Goal: Transaction & Acquisition: Purchase product/service

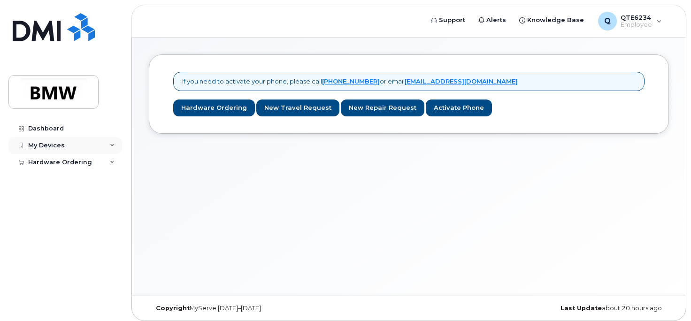
click at [68, 146] on div "My Devices" at bounding box center [65, 145] width 114 height 17
click at [91, 159] on link "Add Device" at bounding box center [73, 163] width 97 height 18
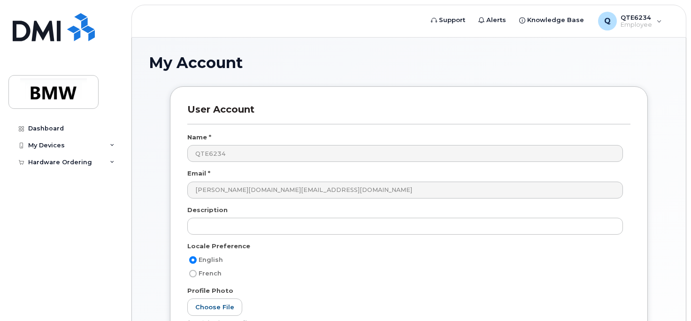
scroll to position [94, 0]
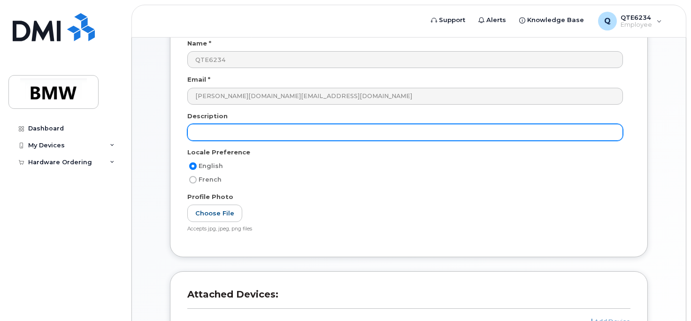
click at [286, 136] on input "text" at bounding box center [404, 132] width 435 height 17
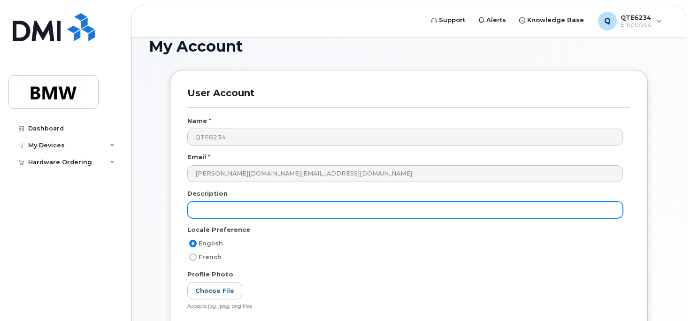
scroll to position [0, 0]
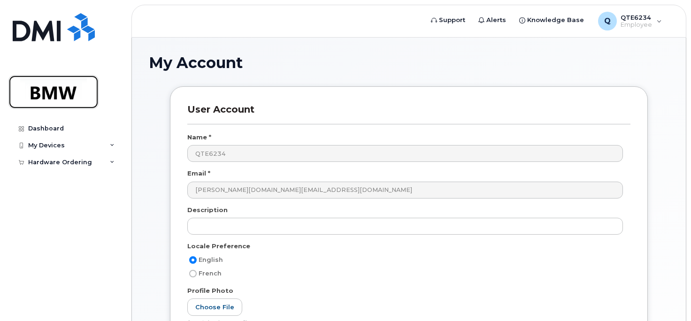
click at [55, 98] on img at bounding box center [53, 91] width 72 height 27
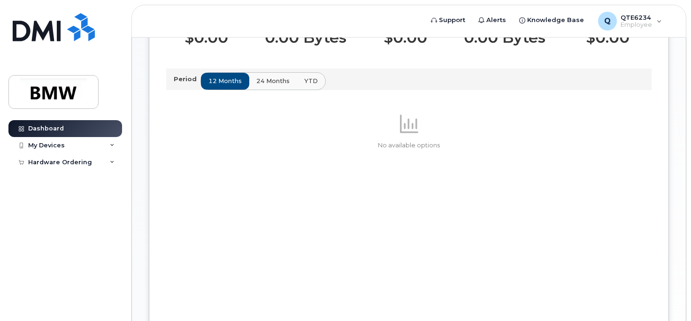
scroll to position [328, 0]
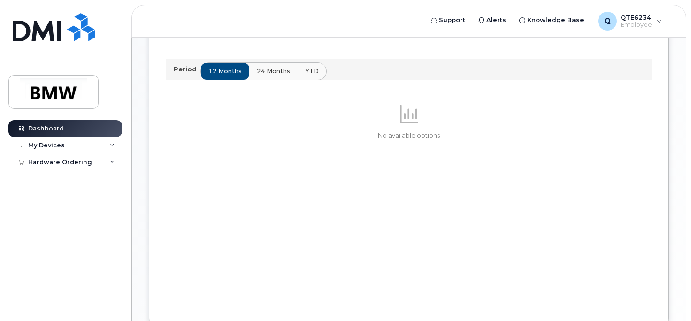
click at [275, 76] on span "24 months" at bounding box center [273, 71] width 33 height 9
click at [306, 76] on span "YTD" at bounding box center [311, 71] width 14 height 9
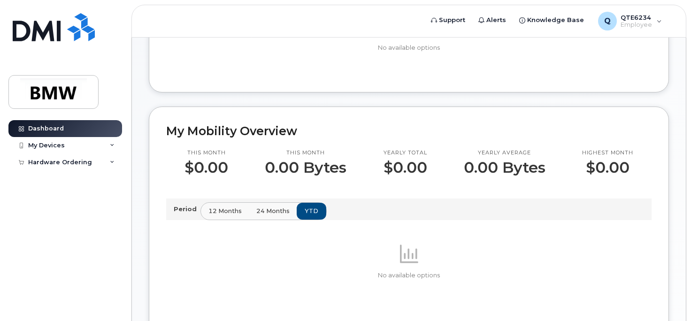
scroll to position [188, 0]
click at [260, 216] on span "24 months" at bounding box center [273, 211] width 33 height 9
click at [227, 216] on span "12 months" at bounding box center [225, 211] width 33 height 9
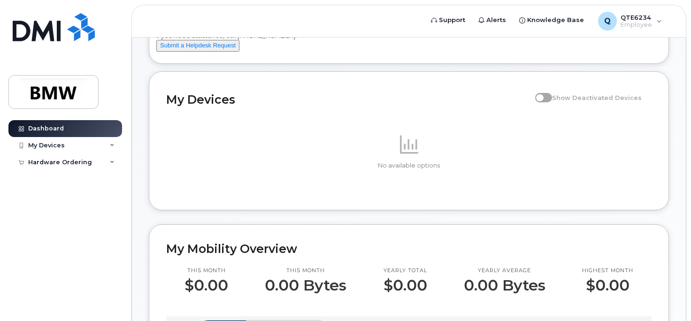
scroll to position [0, 0]
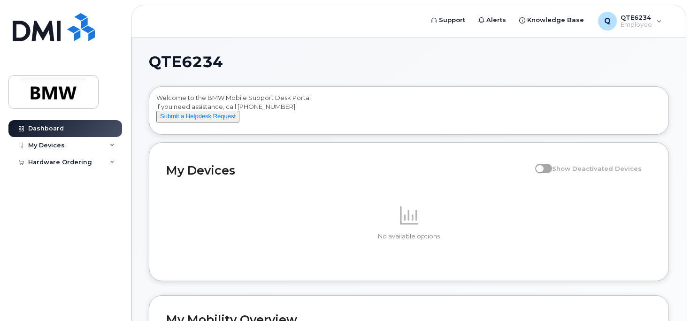
click at [209, 191] on div "No available options" at bounding box center [408, 222] width 485 height 82
click at [63, 85] on img at bounding box center [53, 91] width 72 height 27
click at [88, 169] on div "Hardware Ordering" at bounding box center [65, 162] width 114 height 17
click at [64, 193] on div "New Order" at bounding box center [50, 197] width 36 height 8
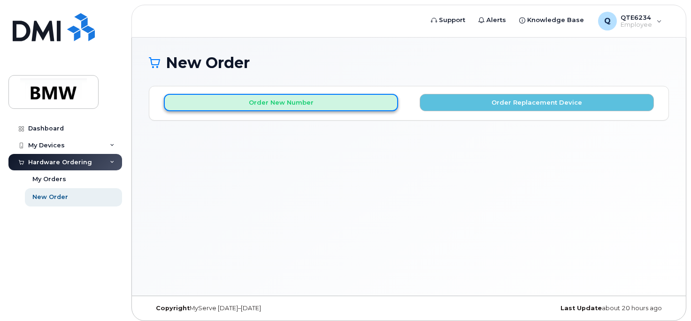
click at [319, 108] on button "Order New Number" at bounding box center [281, 102] width 234 height 17
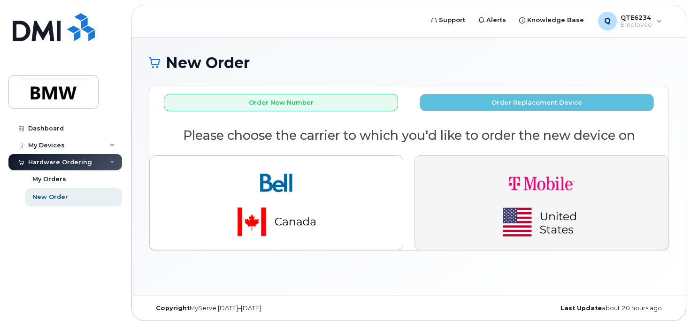
click at [513, 191] on img "button" at bounding box center [541, 202] width 131 height 79
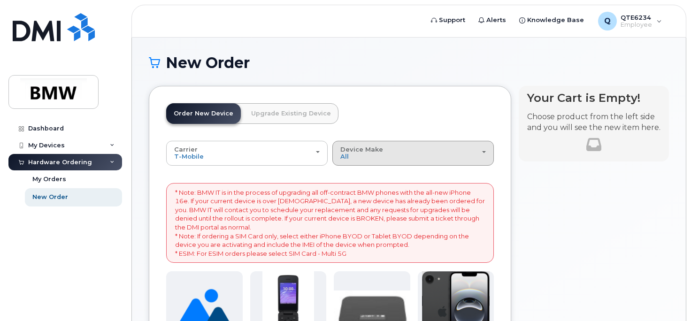
click at [413, 154] on div "Device Make All Cell Phone iPhone Modem" at bounding box center [412, 153] width 145 height 15
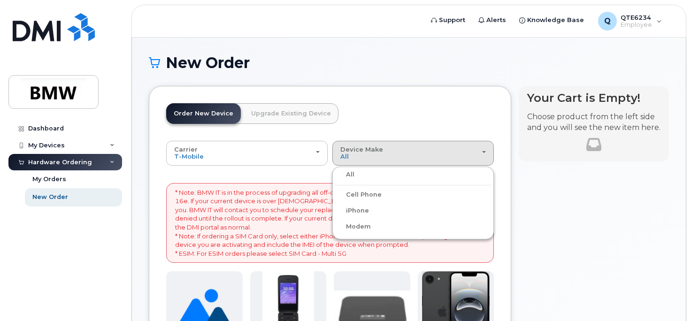
click at [398, 205] on div "iPhone" at bounding box center [412, 210] width 157 height 11
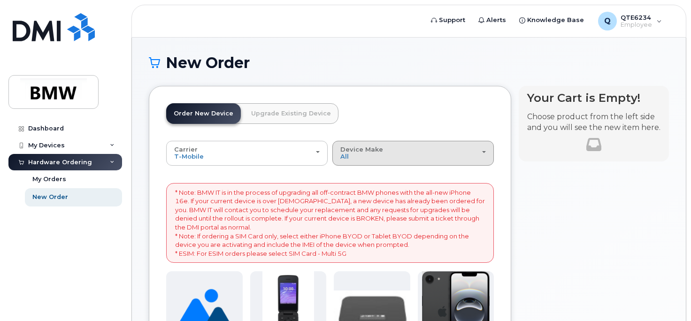
click at [397, 146] on div "Device Make All Cell Phone iPhone Modem" at bounding box center [412, 153] width 145 height 15
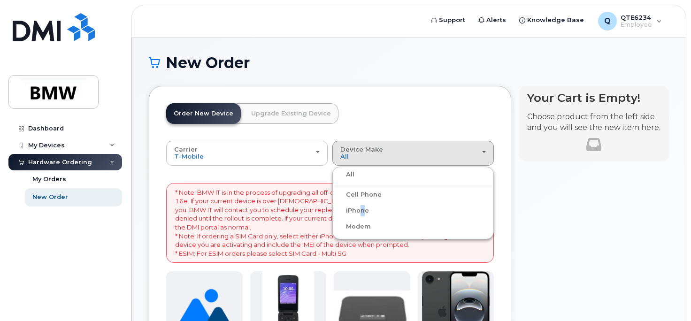
click at [357, 211] on label "iPhone" at bounding box center [351, 210] width 34 height 11
click at [0, 0] on input "iPhone" at bounding box center [0, 0] width 0 height 0
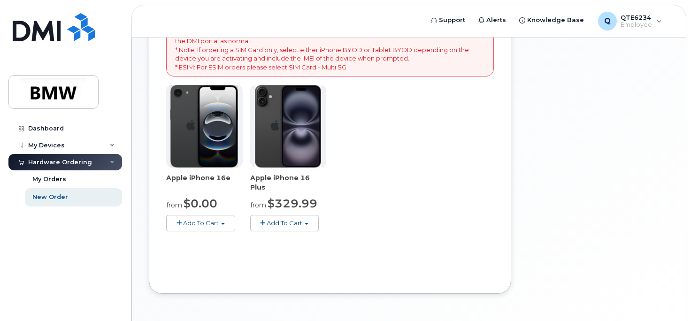
scroll to position [192, 0]
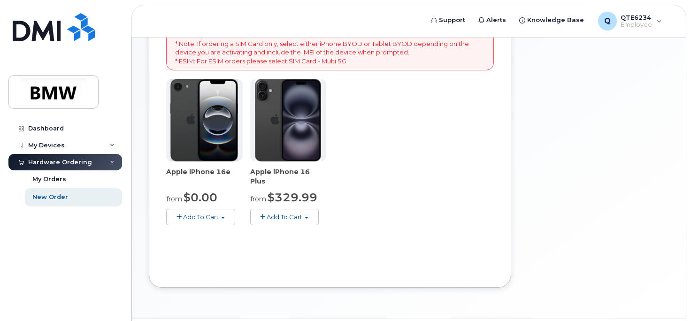
click at [219, 216] on button "Add To Cart" at bounding box center [200, 217] width 69 height 16
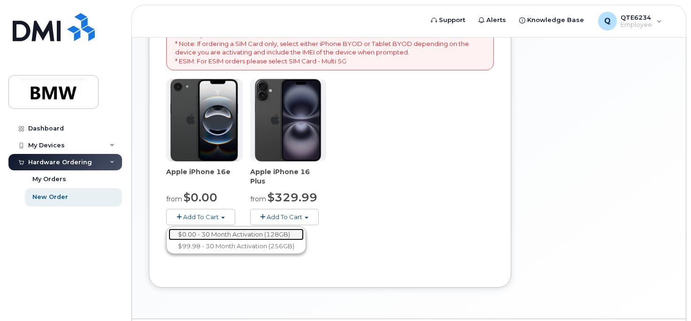
click at [228, 235] on link "$0.00 - 30 Month Activation (128GB)" at bounding box center [235, 234] width 135 height 12
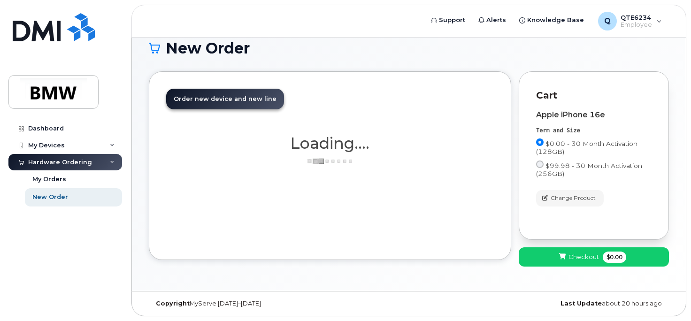
scroll to position [15, 0]
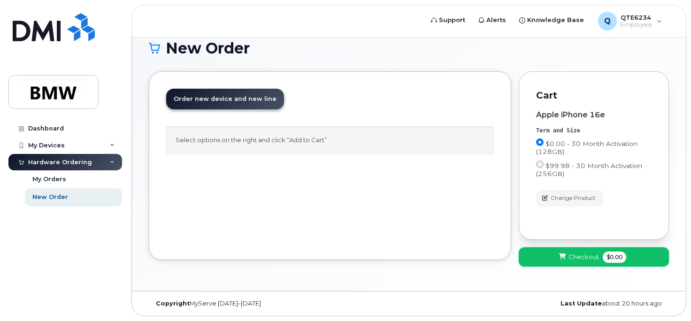
click at [639, 255] on button "Checkout $0.00" at bounding box center [593, 256] width 150 height 19
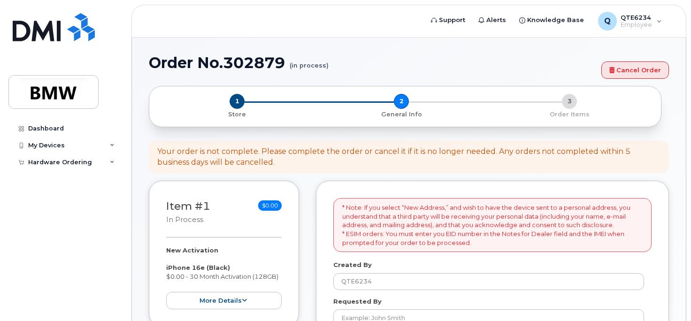
select select
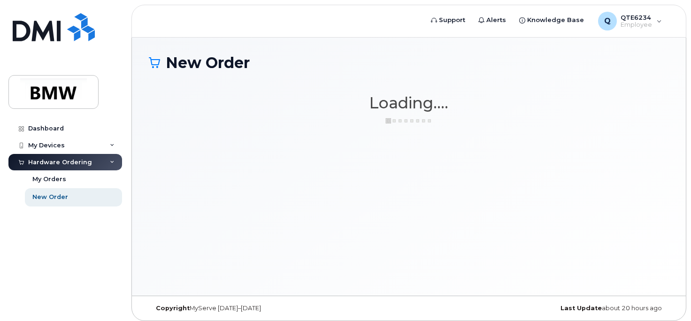
click at [84, 158] on div "Hardware Ordering" at bounding box center [65, 162] width 114 height 17
click at [58, 202] on link "New Order" at bounding box center [73, 197] width 97 height 18
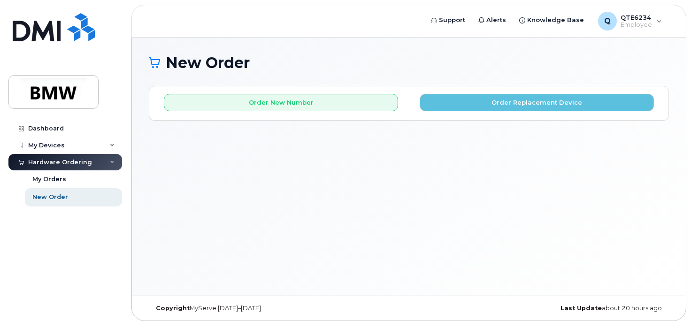
scroll to position [5, 0]
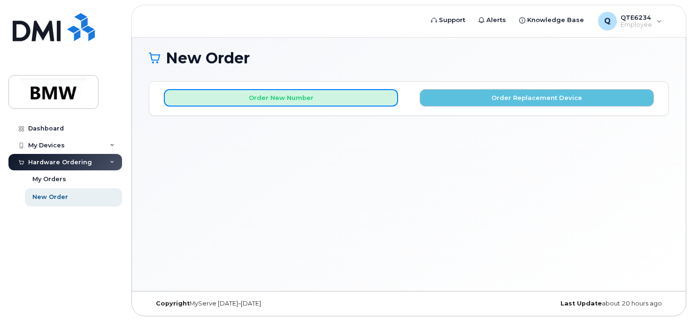
click at [353, 92] on button "Order New Number" at bounding box center [281, 97] width 234 height 17
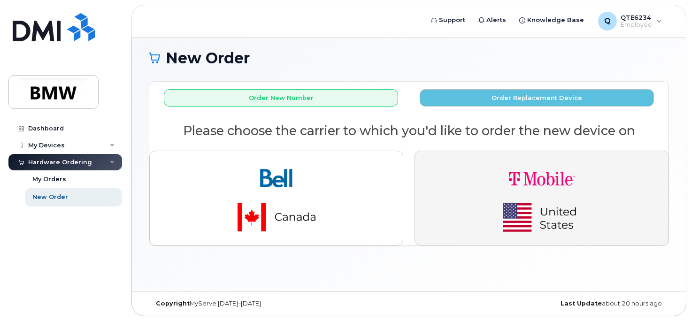
click at [519, 175] on img "button" at bounding box center [541, 198] width 131 height 79
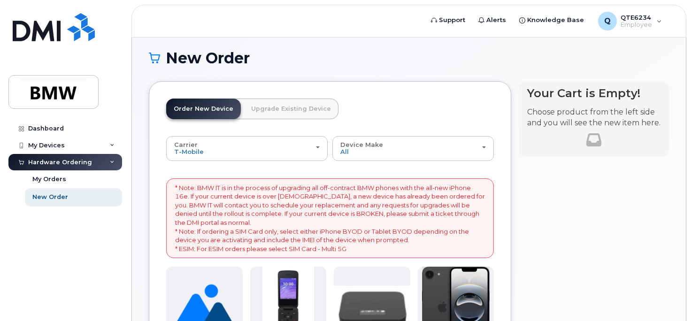
click at [283, 110] on link "Upgrade Existing Device" at bounding box center [290, 109] width 95 height 21
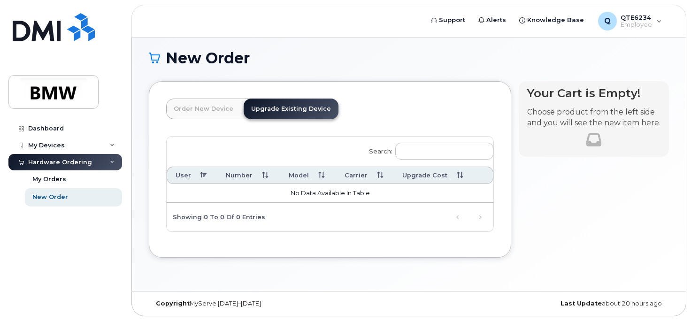
click at [201, 105] on link "Order New Device" at bounding box center [203, 109] width 75 height 21
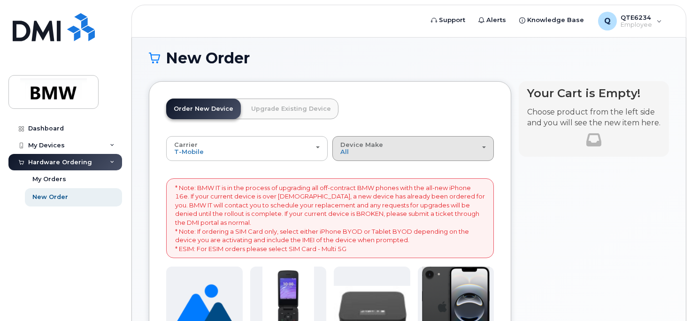
click at [471, 145] on div "Device Make All Cell Phone iPhone Modem" at bounding box center [412, 148] width 145 height 15
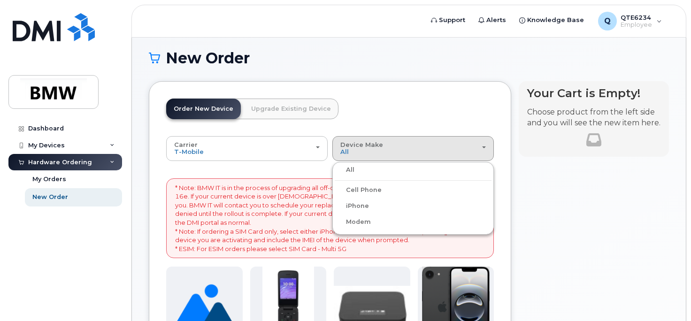
click at [390, 211] on div "iPhone" at bounding box center [412, 205] width 157 height 11
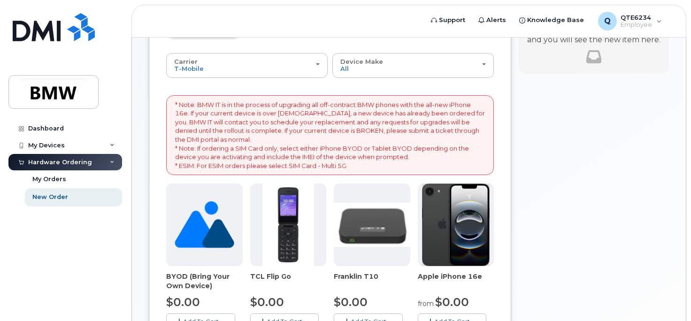
scroll to position [99, 0]
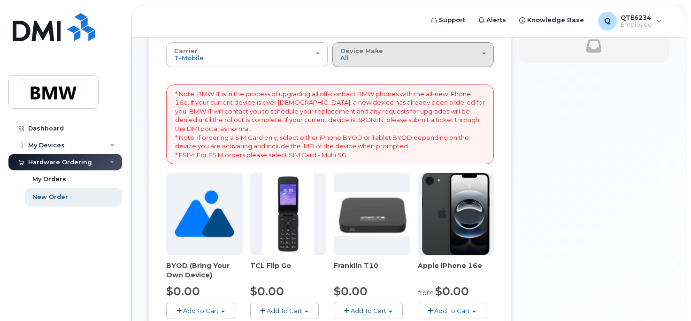
click at [395, 61] on div "Device Make All Cell Phone iPhone Modem" at bounding box center [412, 54] width 145 height 15
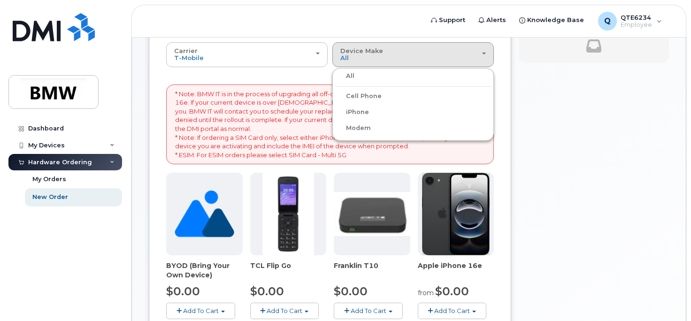
click at [357, 116] on label "iPhone" at bounding box center [351, 111] width 34 height 11
click at [0, 0] on input "iPhone" at bounding box center [0, 0] width 0 height 0
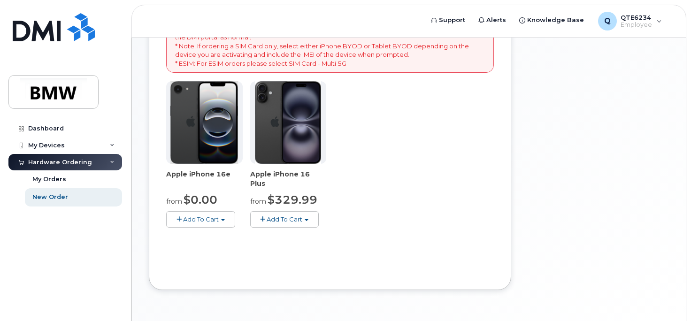
scroll to position [220, 0]
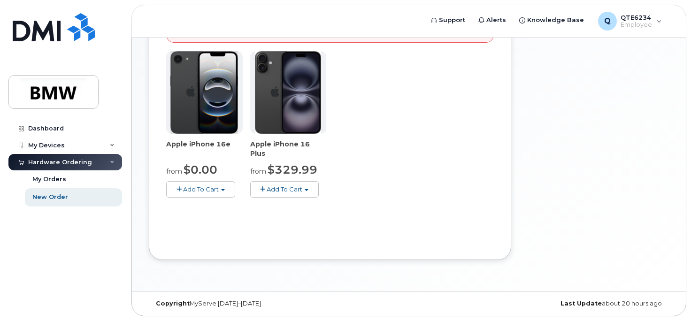
click at [207, 182] on button "Add To Cart" at bounding box center [200, 189] width 69 height 16
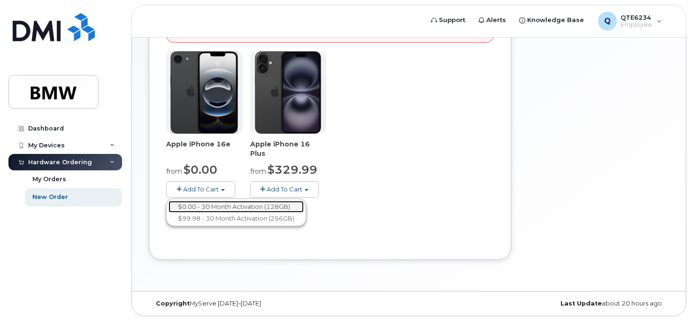
click at [208, 204] on link "$0.00 - 30 Month Activation (128GB)" at bounding box center [235, 207] width 135 height 12
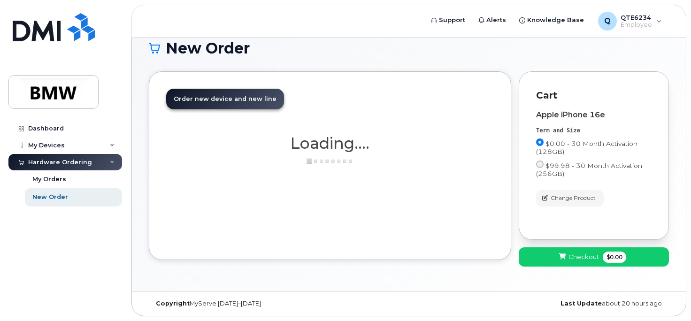
scroll to position [15, 0]
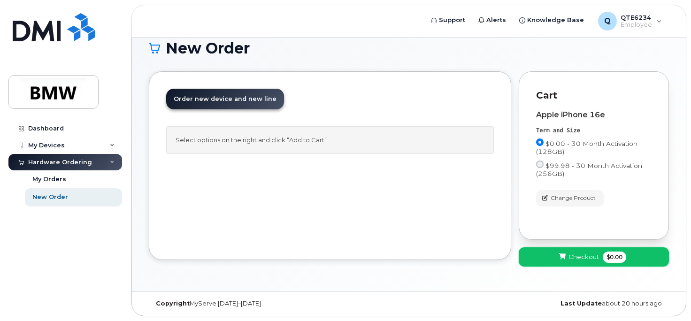
click at [575, 255] on span "Checkout" at bounding box center [583, 256] width 30 height 9
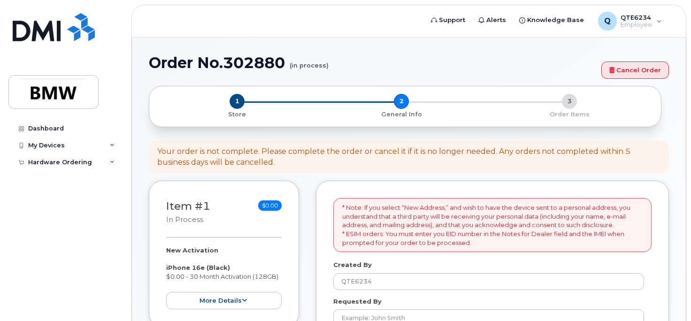
select select
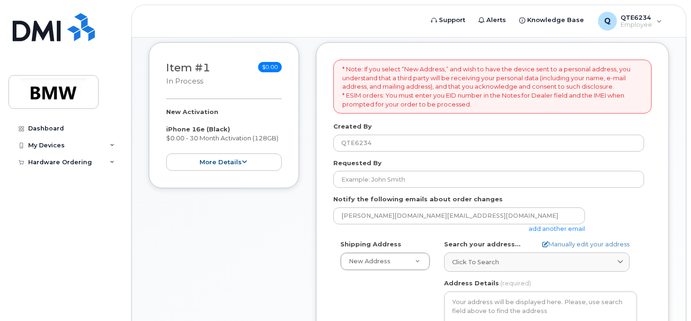
scroll to position [141, 0]
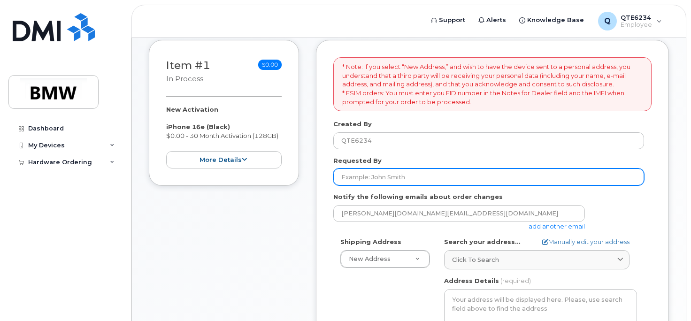
click at [410, 173] on input "Requested By" at bounding box center [488, 176] width 311 height 17
type input "[PERSON_NAME]"
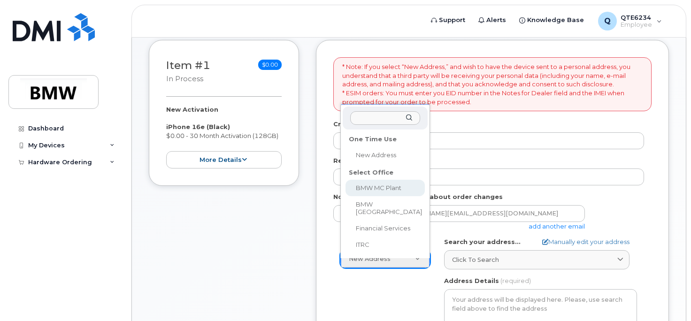
select select
type textarea "[STREET_ADDRESS] Greer [US_STATE] 29651-6731"
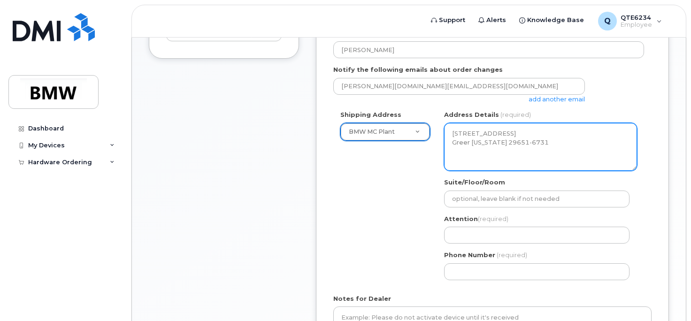
scroll to position [281, 0]
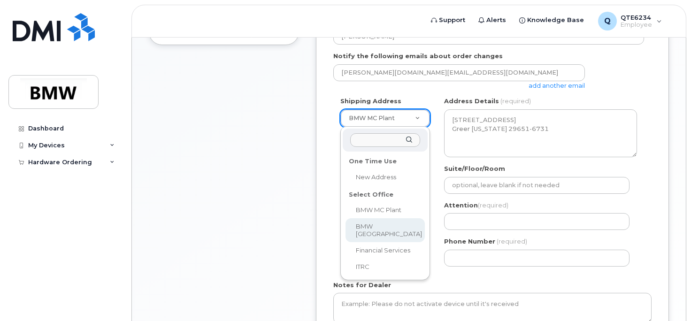
select select
type textarea "[GEOGRAPHIC_DATA] [GEOGRAPHIC_DATA][US_STATE]"
select select
type textarea "1400 Highway 101 S GREER SC 29651-6731 UNITED STATES Greer South Carolina 29651…"
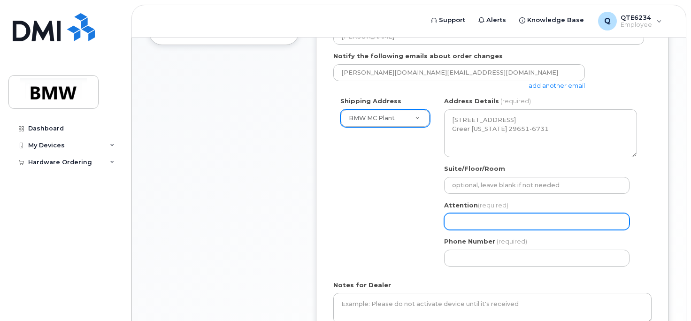
click at [506, 225] on input "Attention (required)" at bounding box center [536, 221] width 185 height 17
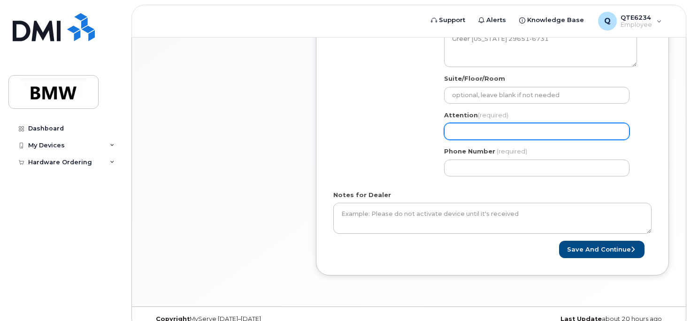
scroll to position [375, 0]
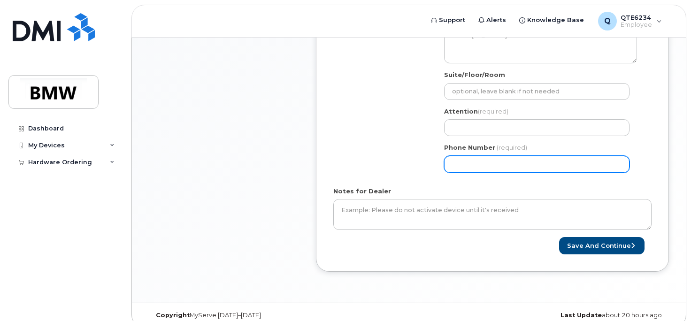
click at [520, 172] on input "Phone Number" at bounding box center [536, 164] width 185 height 17
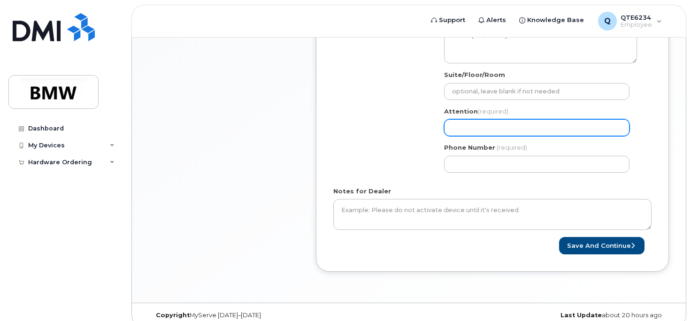
click at [486, 125] on input "Attention (required)" at bounding box center [536, 127] width 185 height 17
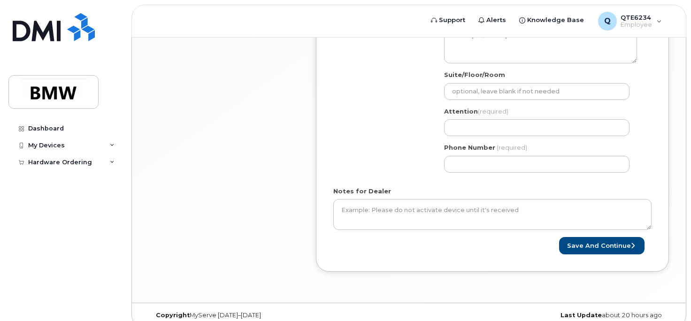
click at [465, 108] on label "Attention (required)" at bounding box center [476, 111] width 64 height 9
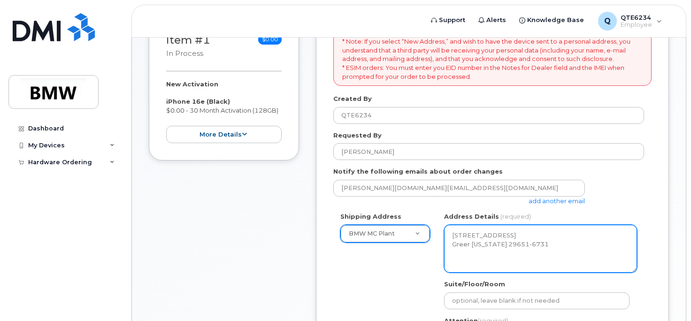
scroll to position [246, 0]
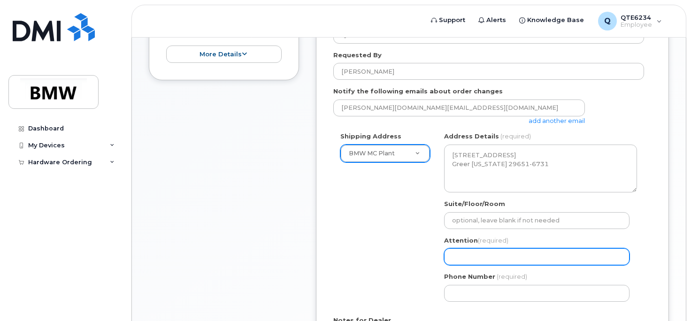
click at [510, 256] on input "Attention (required)" at bounding box center [536, 256] width 185 height 17
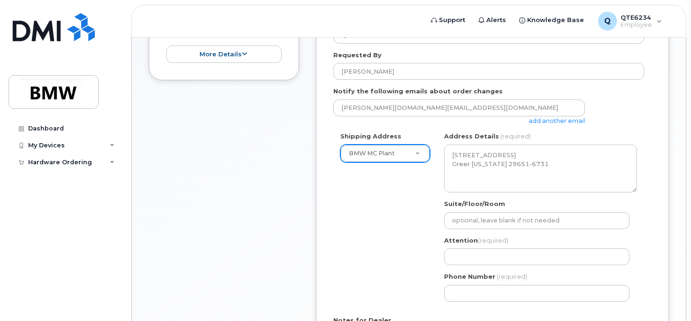
click at [520, 283] on div "Phone Number (required)" at bounding box center [540, 287] width 193 height 30
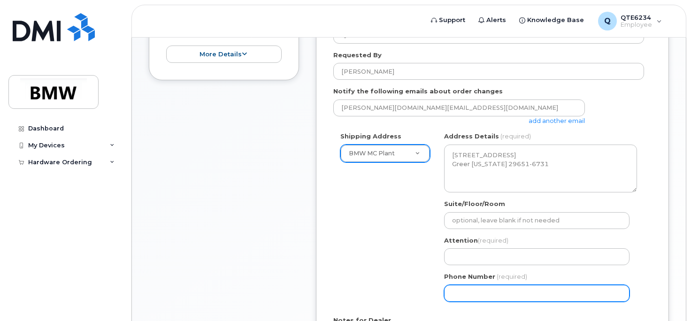
click at [524, 293] on input "Phone Number" at bounding box center [536, 293] width 185 height 17
select select
type input "864451259"
select select
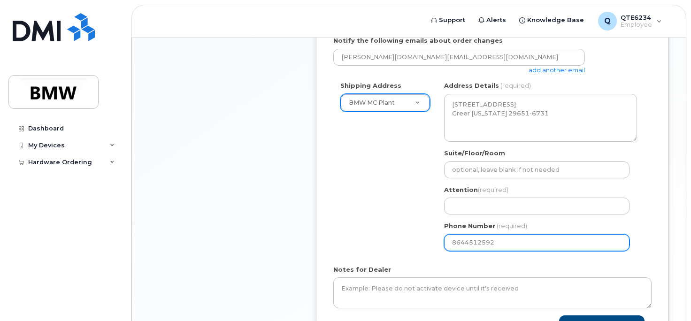
scroll to position [293, 0]
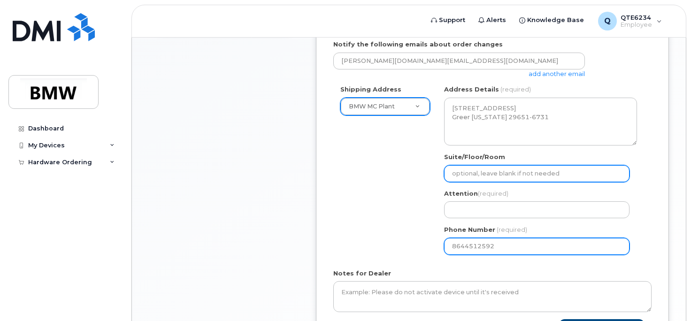
type input "8644512592"
click at [508, 178] on input "Suite/Floor/Room" at bounding box center [536, 173] width 185 height 17
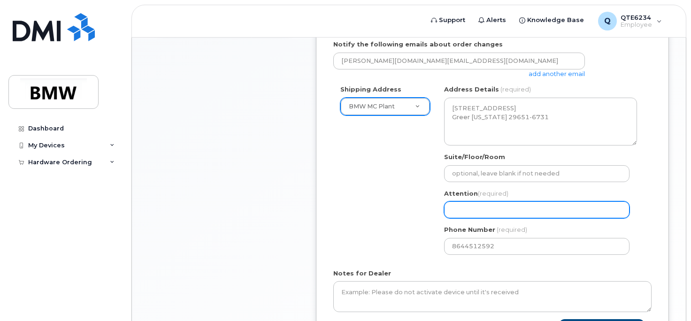
click at [474, 210] on input "Attention (required)" at bounding box center [536, 209] width 185 height 17
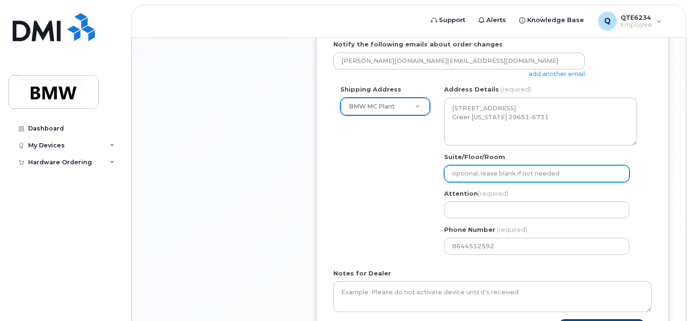
click at [506, 176] on input "Suite/Floor/Room" at bounding box center [536, 173] width 185 height 17
select select
type input "H"
select select
type input "Ha"
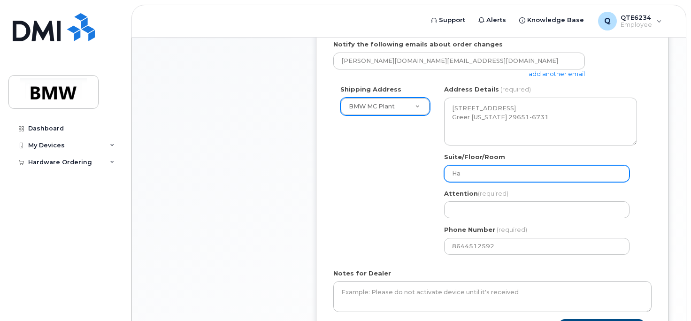
select select
type input "Ha;"
select select
type input "Ha;;"
select select
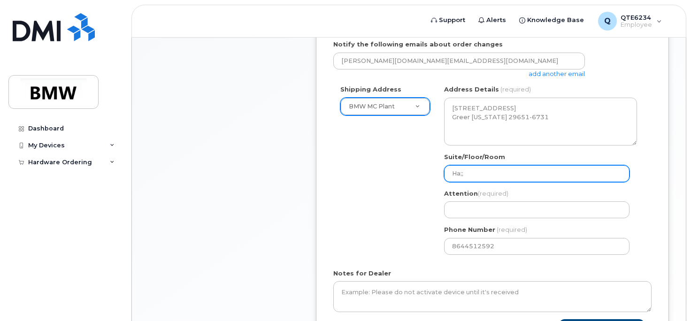
type input "Ha;"
select select
type input "Ha"
select select
type input "Hal"
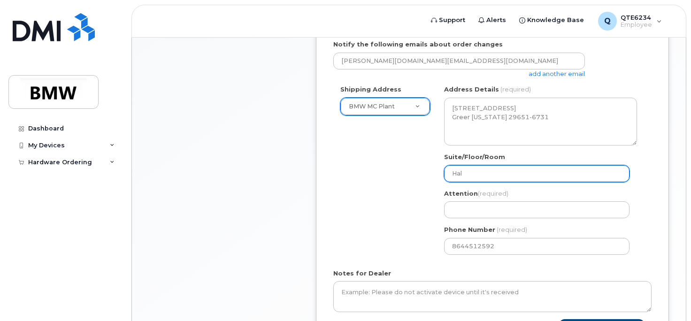
select select
type input "Hall"
select select
type input "Hall 5"
select select
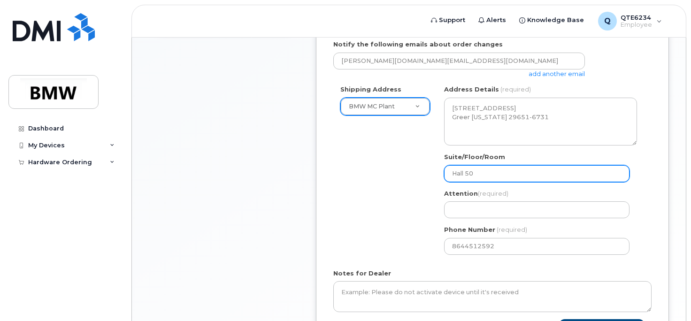
type input "Hall 50"
select select
type input "Hall 50 t"
select select
type input "Hall 50"
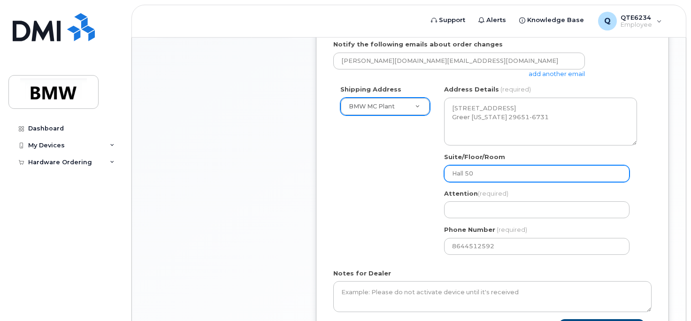
select select
type input "Hall 50 T"
select select
type input "Hall 50 Te"
select select
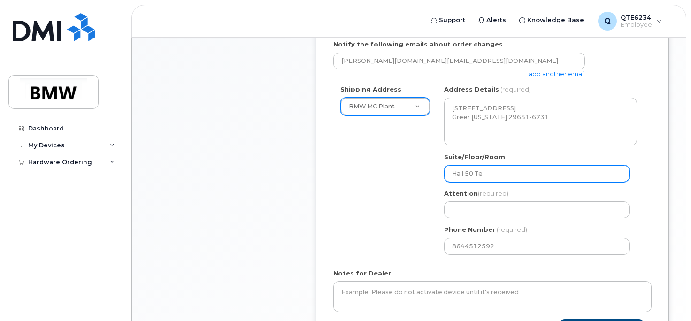
type input "Hall 50 Tea"
select select
type input "Hall 50 Team"
select select
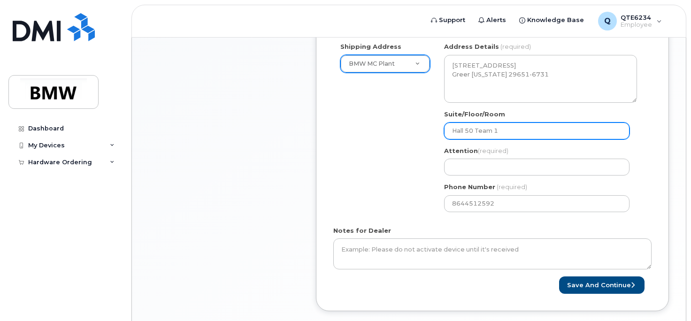
scroll to position [340, 0]
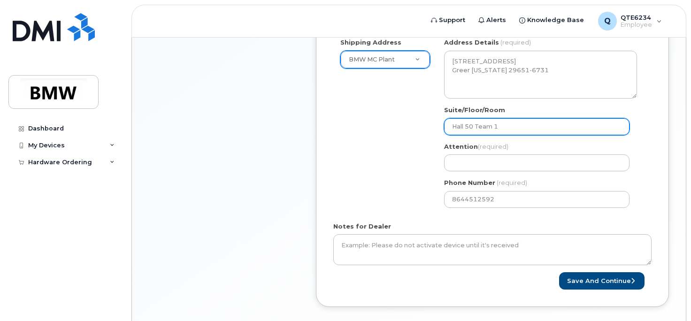
type input "Hall 50 Team 1"
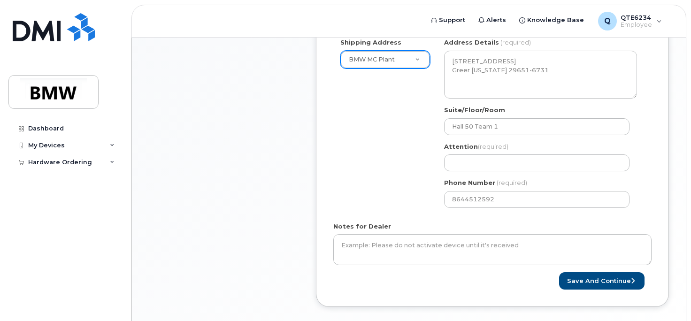
click at [508, 153] on div "Attention (required)" at bounding box center [540, 157] width 193 height 30
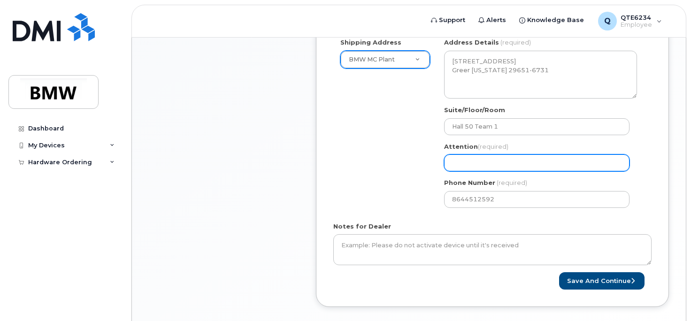
click at [508, 165] on input "Attention (required)" at bounding box center [536, 162] width 185 height 17
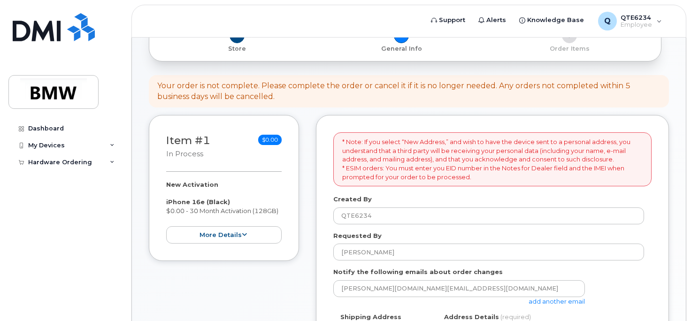
scroll to position [59, 0]
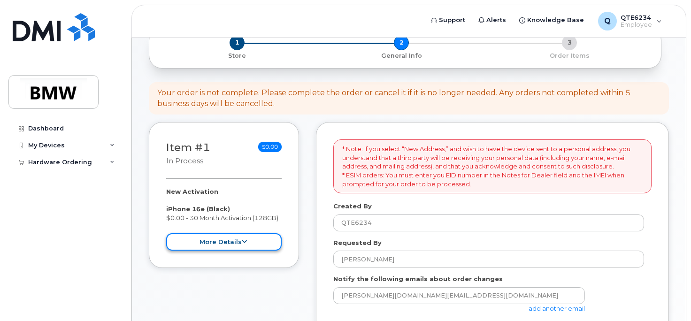
click at [206, 239] on button "more details" at bounding box center [223, 241] width 115 height 17
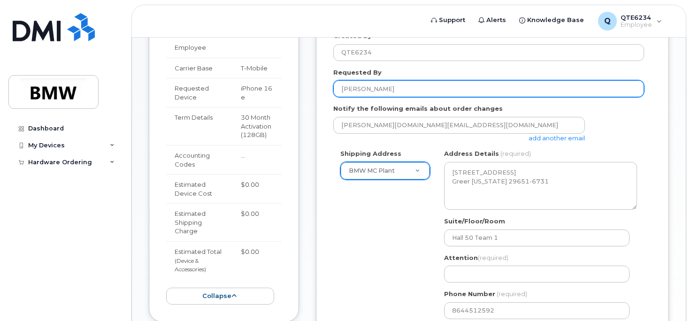
scroll to position [246, 0]
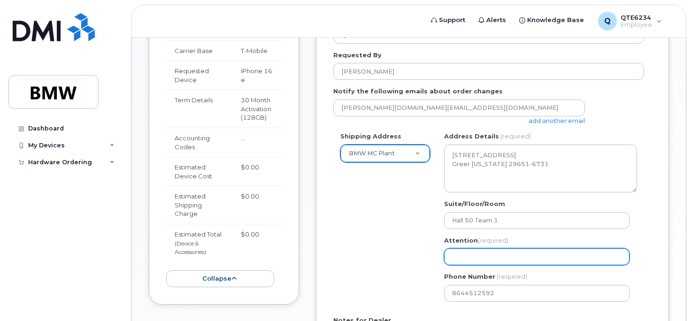
click at [559, 259] on input "Attention (required)" at bounding box center [536, 256] width 185 height 17
select select
type input "E"
select select
type input "Ed"
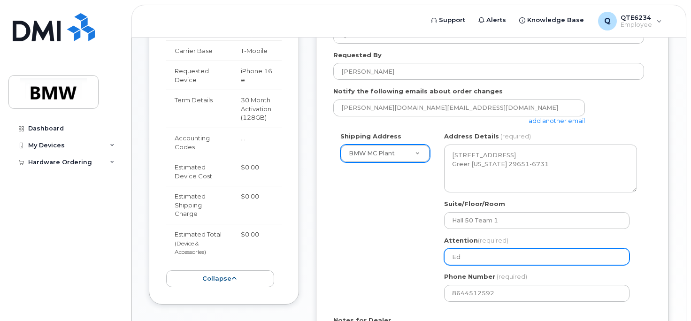
select select
type input "Ed B"
select select
type input "Ed Bi"
select select
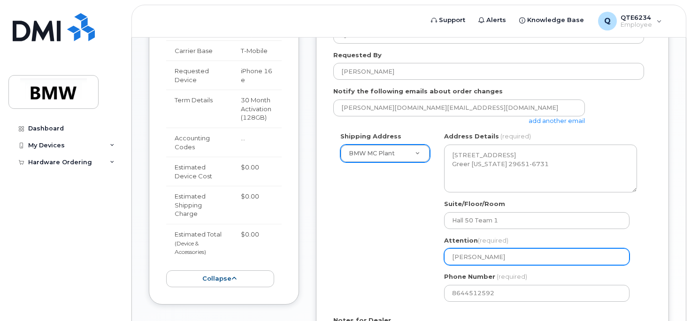
type input "Ed Bis"
select select
type input "Ed Bish"
select select
type input "Ed Bisho"
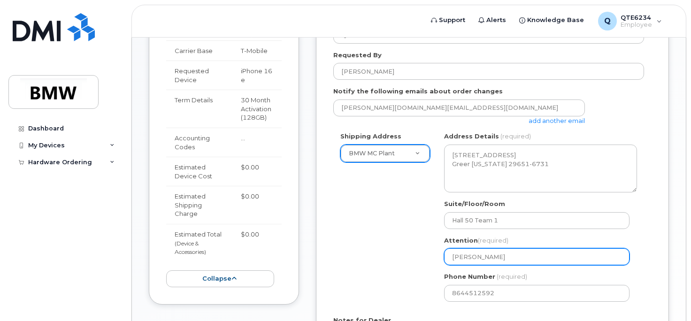
select select
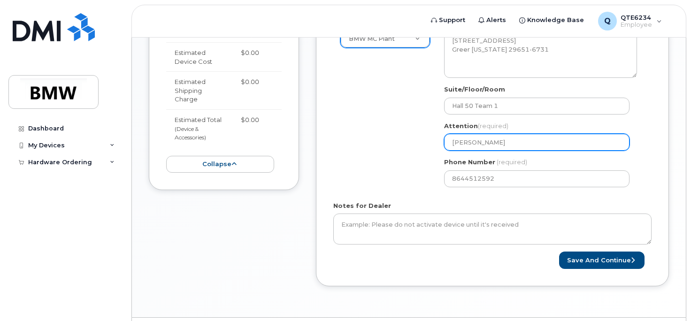
scroll to position [387, 0]
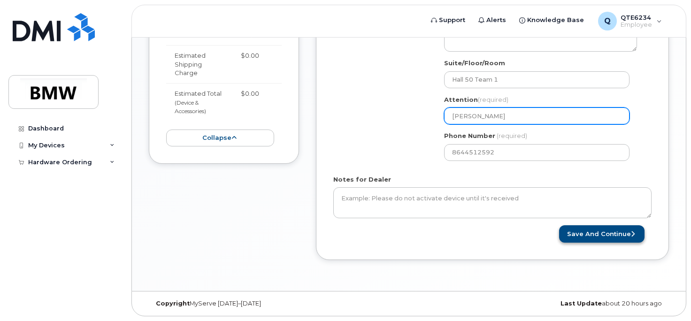
type input "Ed Bishop"
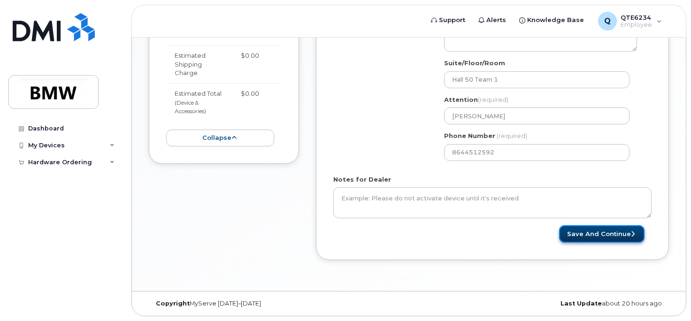
click at [602, 229] on button "Save and Continue" at bounding box center [601, 233] width 85 height 17
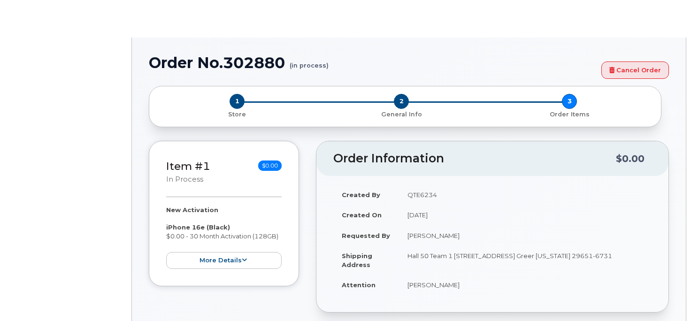
select select "1885307"
radio input "true"
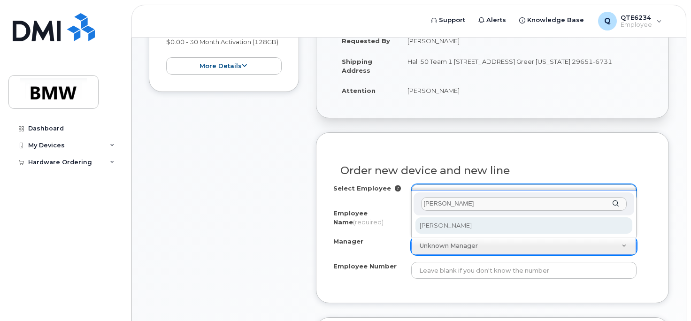
type input "david th"
select select "1898617"
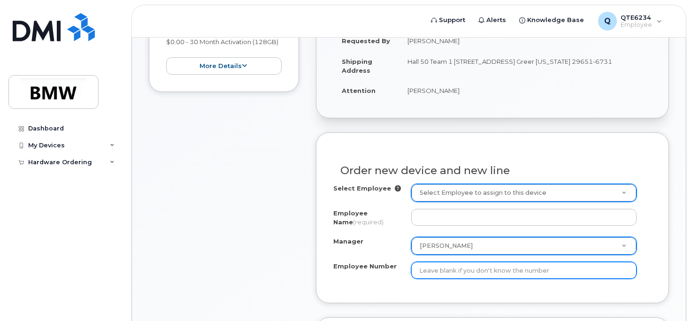
click at [474, 270] on input "Employee Number" at bounding box center [524, 270] width 226 height 17
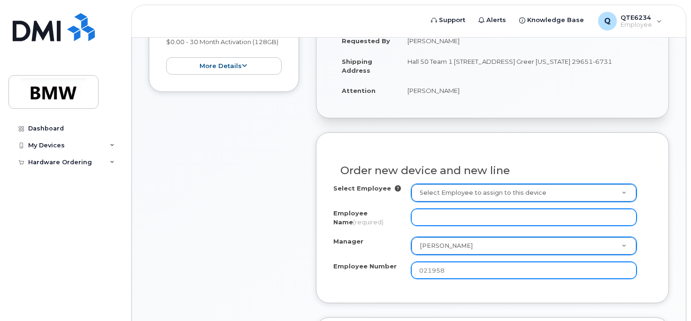
type input "021958"
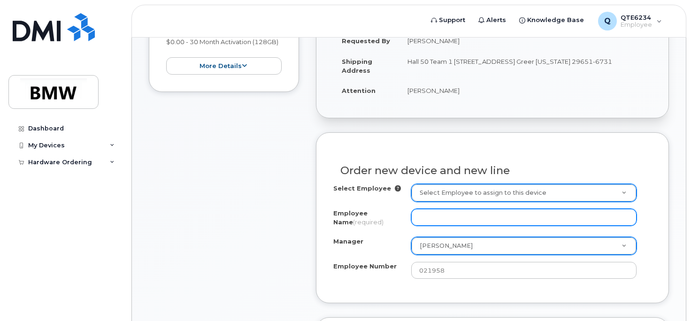
click at [451, 216] on input "Employee Name (required)" at bounding box center [524, 217] width 226 height 17
type input "[PERSON_NAME]"
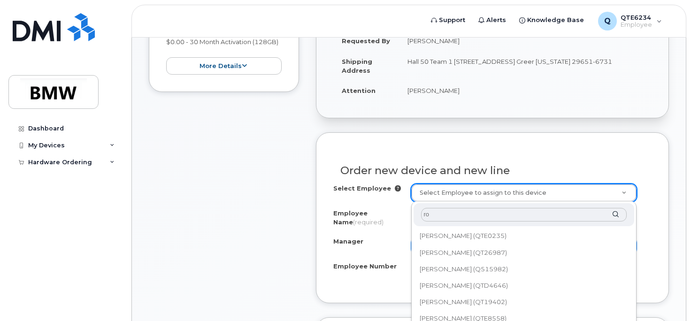
type input "r"
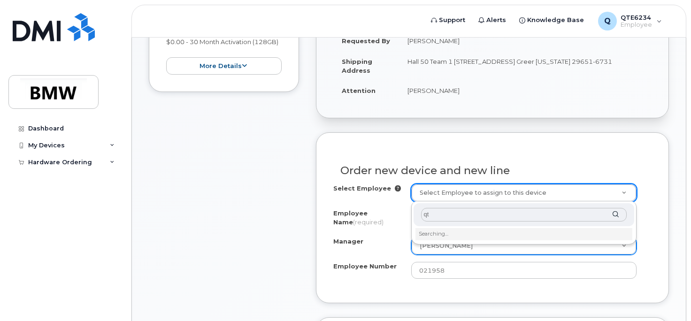
type input "q"
type input "r"
type input "D"
type input "C"
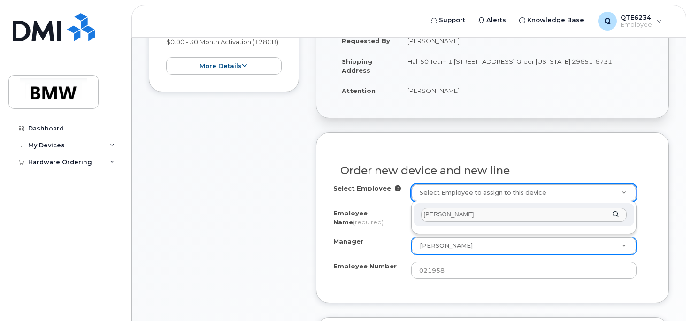
type input "[PERSON_NAME]"
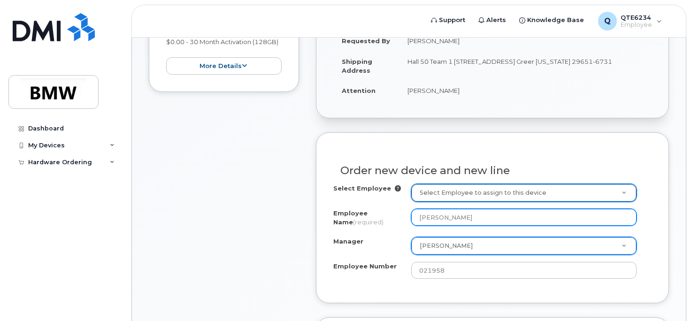
click at [473, 217] on input "[PERSON_NAME]" at bounding box center [524, 217] width 226 height 17
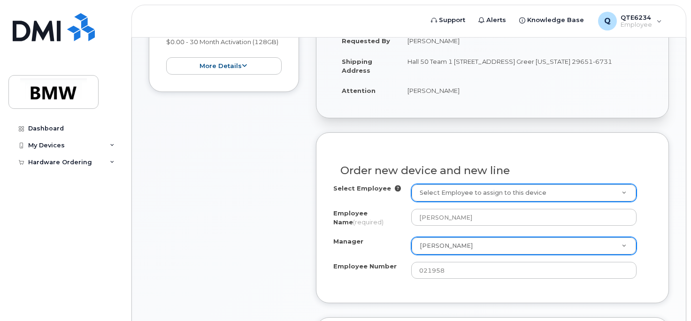
click at [400, 230] on div "Employee Name (required)" at bounding box center [372, 219] width 78 height 21
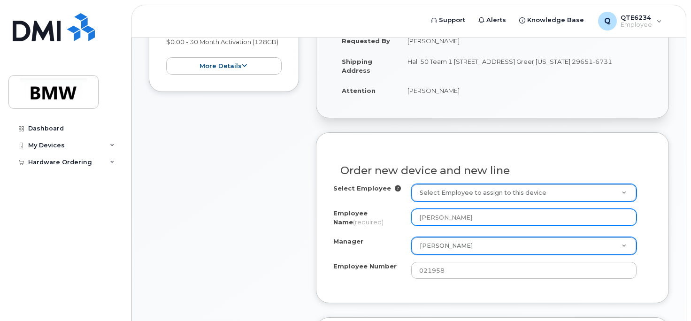
scroll to position [422, 0]
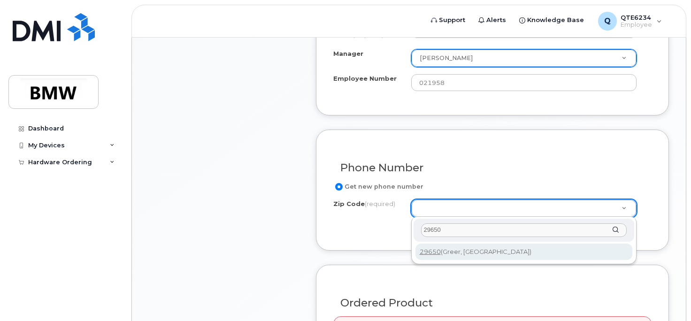
type input "29650"
type input "29650 (Greer, SC)"
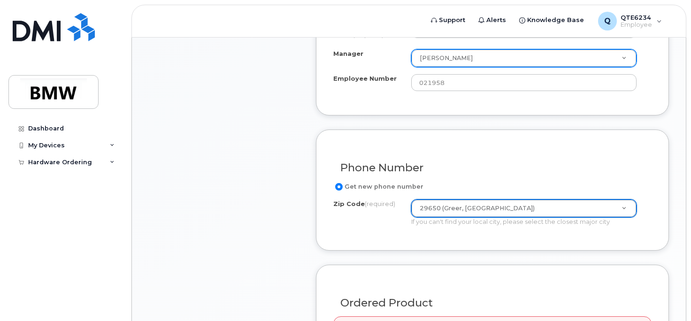
click at [510, 218] on div "If you can't find your local city, please select the closest major city" at bounding box center [524, 221] width 226 height 9
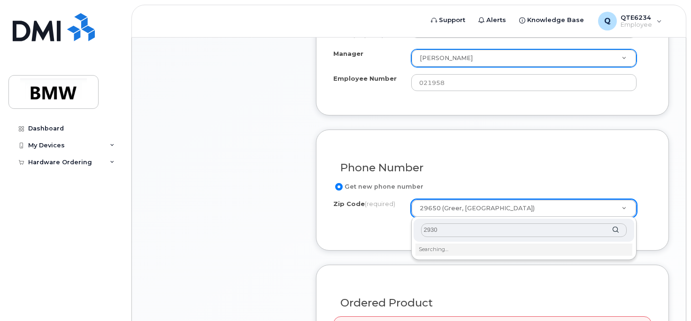
type input "29304"
type input "29304 (Spartanburg, SC)"
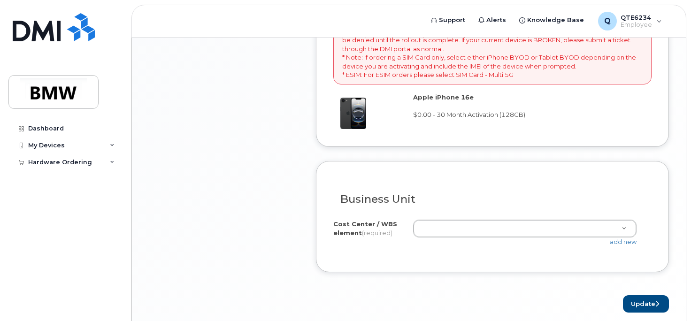
scroll to position [751, 0]
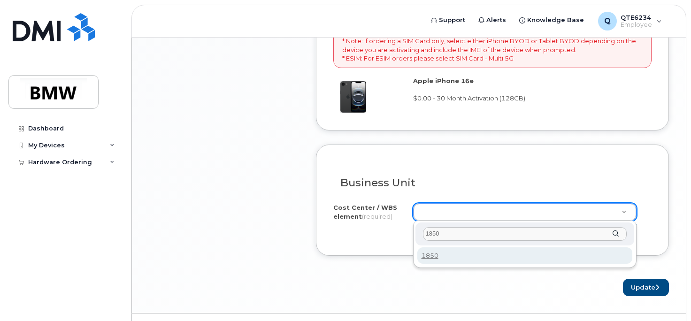
type input "1850"
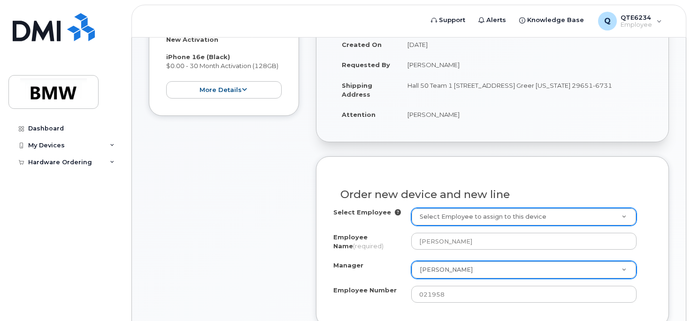
scroll to position [257, 0]
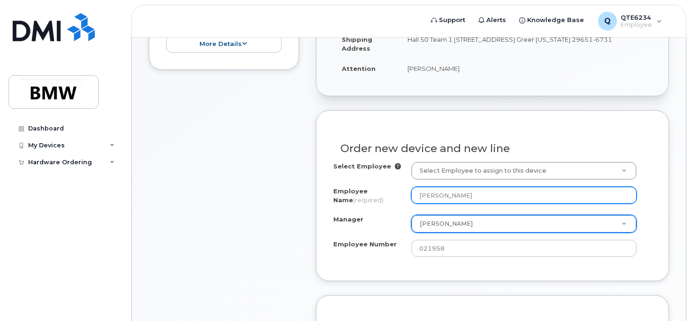
click at [463, 198] on input "[PERSON_NAME]" at bounding box center [524, 195] width 226 height 17
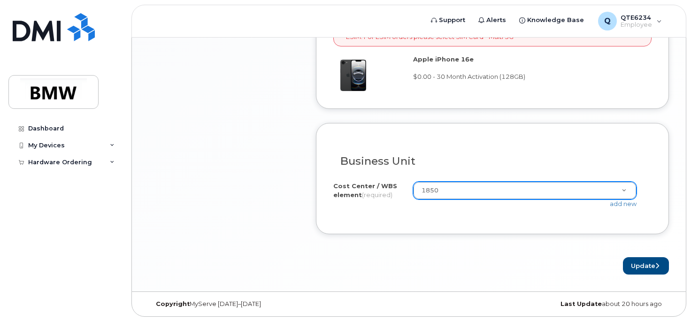
scroll to position [773, 0]
click at [644, 262] on button "Update" at bounding box center [646, 265] width 46 height 17
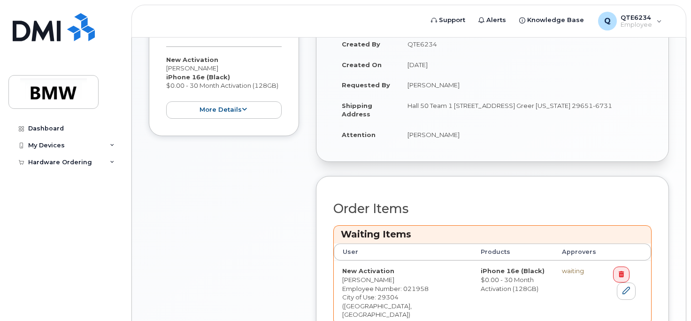
scroll to position [291, 0]
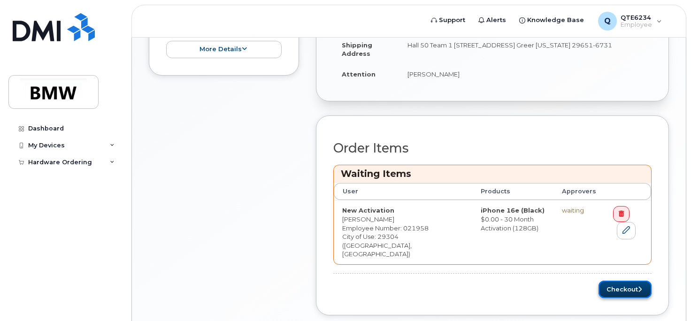
click at [616, 281] on button "Checkout" at bounding box center [624, 289] width 53 height 17
